Goal: Transaction & Acquisition: Purchase product/service

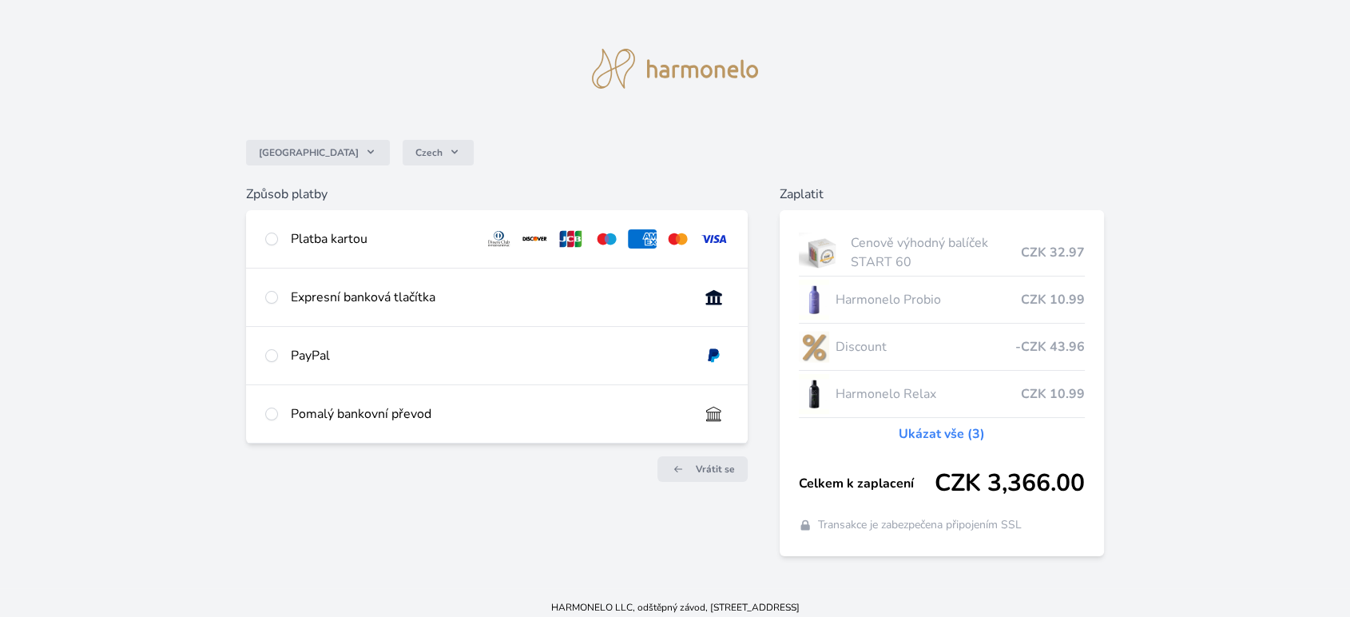
scroll to position [24, 0]
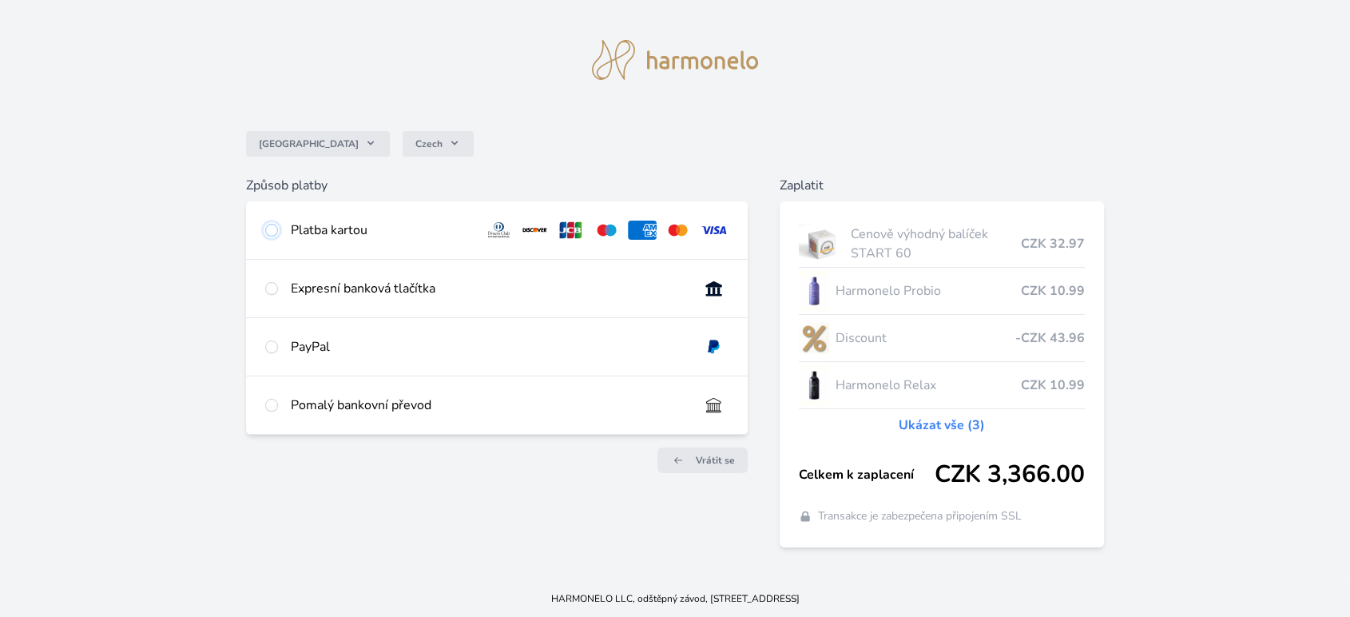
click at [269, 228] on input "radio" at bounding box center [271, 230] width 13 height 13
radio input "true"
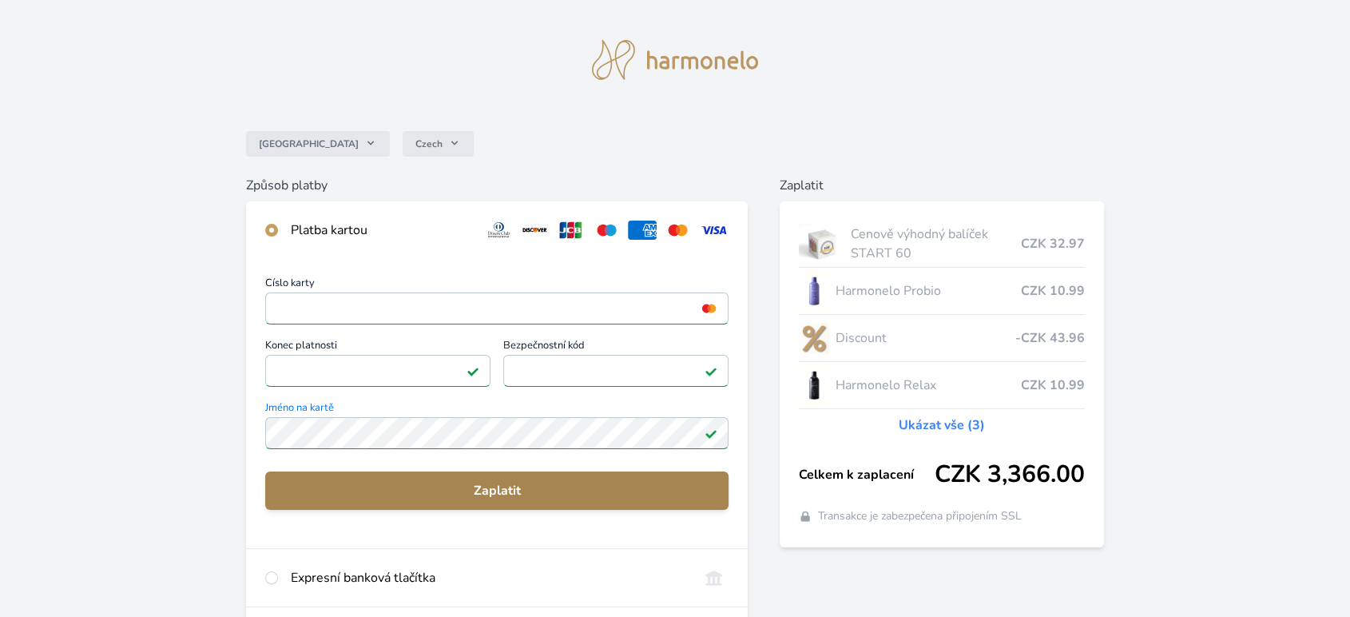
click at [505, 491] on span "Zaplatit" at bounding box center [497, 490] width 438 height 19
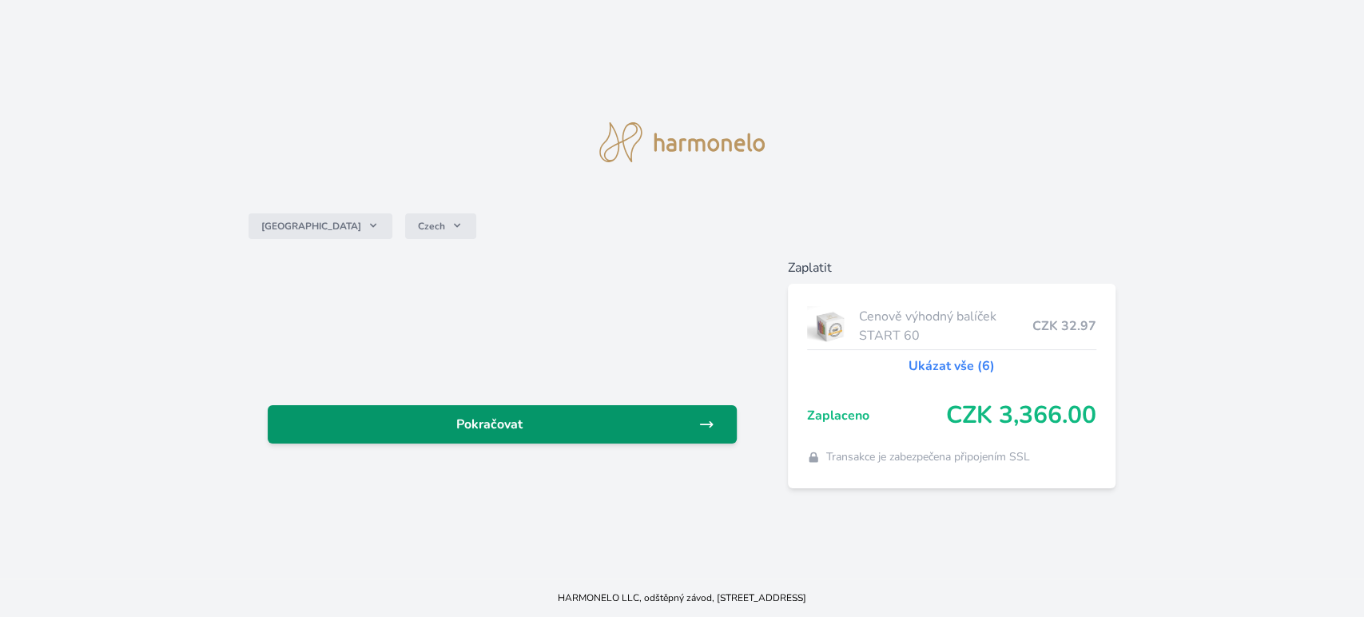
click at [635, 413] on link "Pokračovat" at bounding box center [502, 424] width 469 height 38
